Goal: Find specific page/section: Find specific page/section

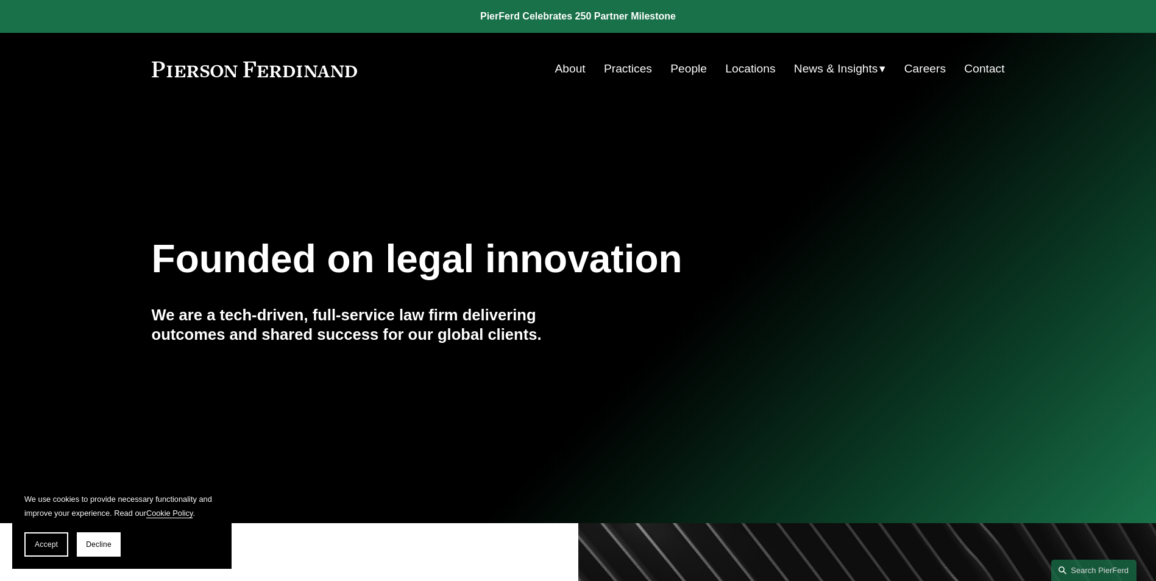
click at [698, 59] on link "People" at bounding box center [688, 68] width 37 height 23
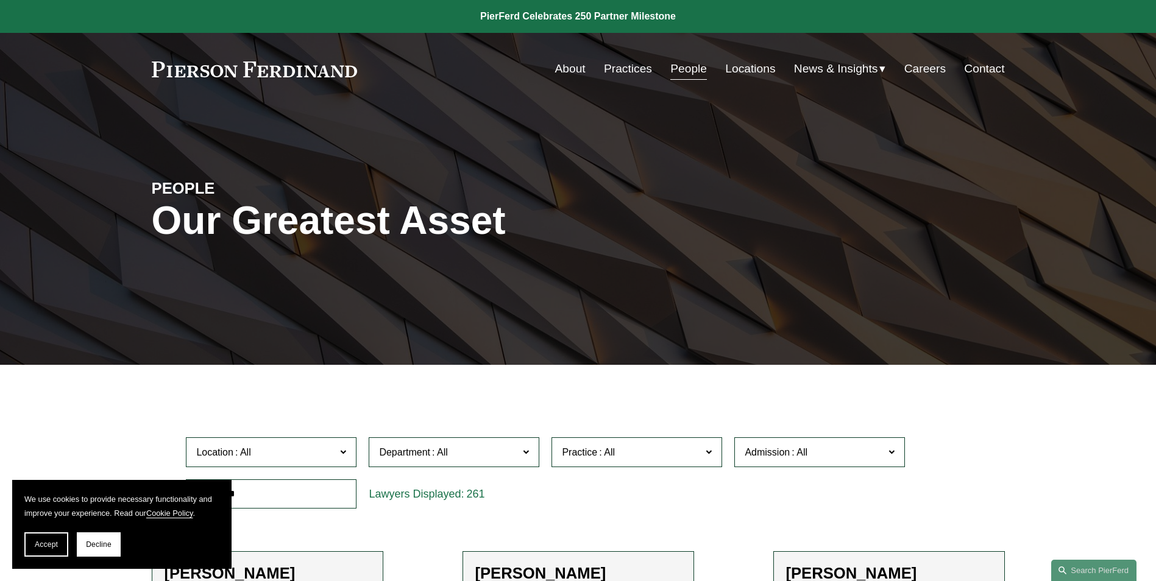
click at [695, 255] on div "PEOPLE Our Greatest Asset" at bounding box center [578, 234] width 1156 height 183
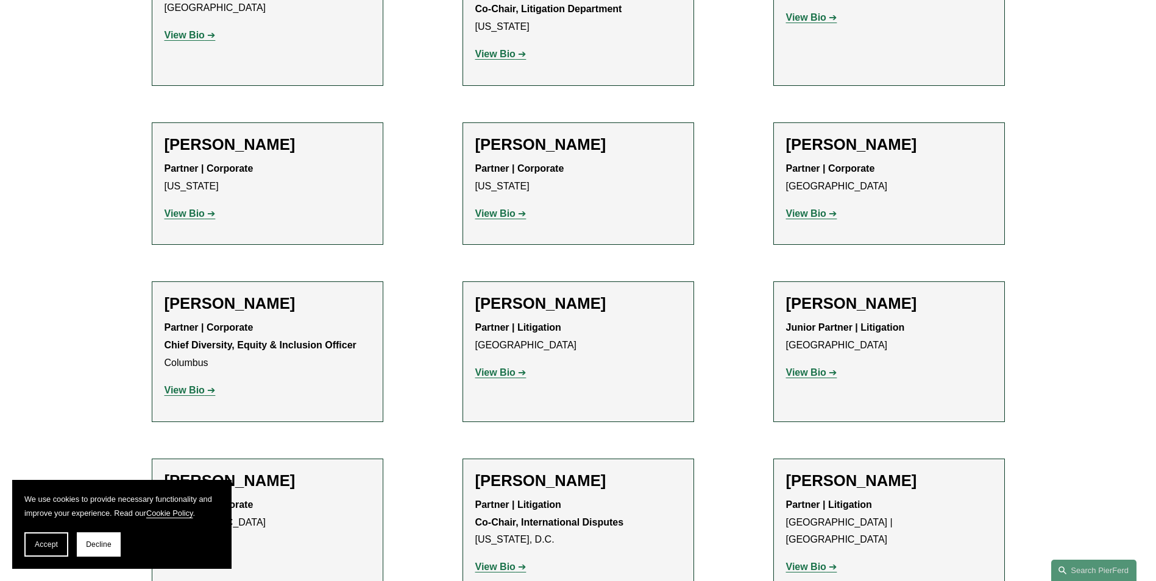
scroll to position [11101, 0]
